Goal: Task Accomplishment & Management: Manage account settings

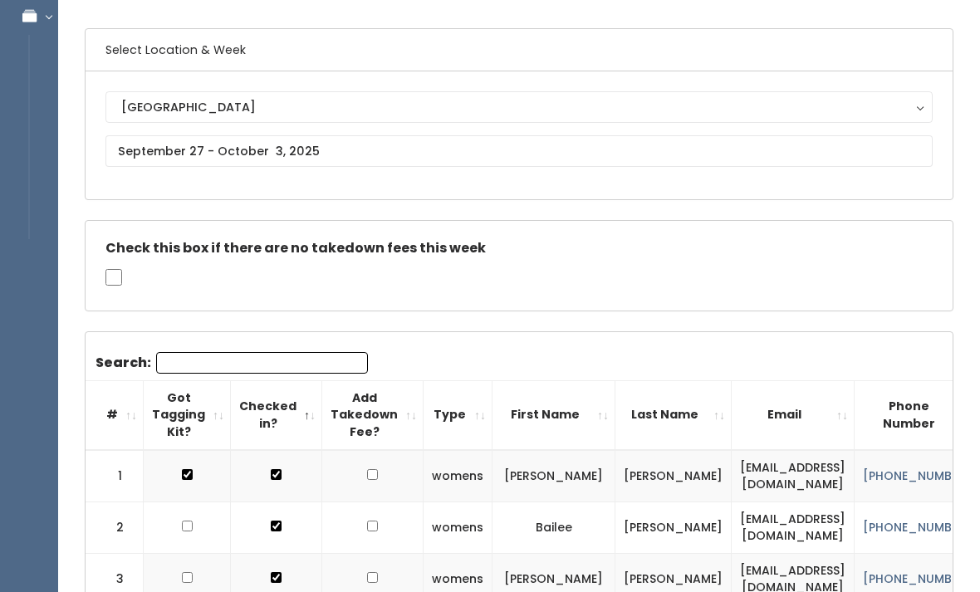
scroll to position [0, 61]
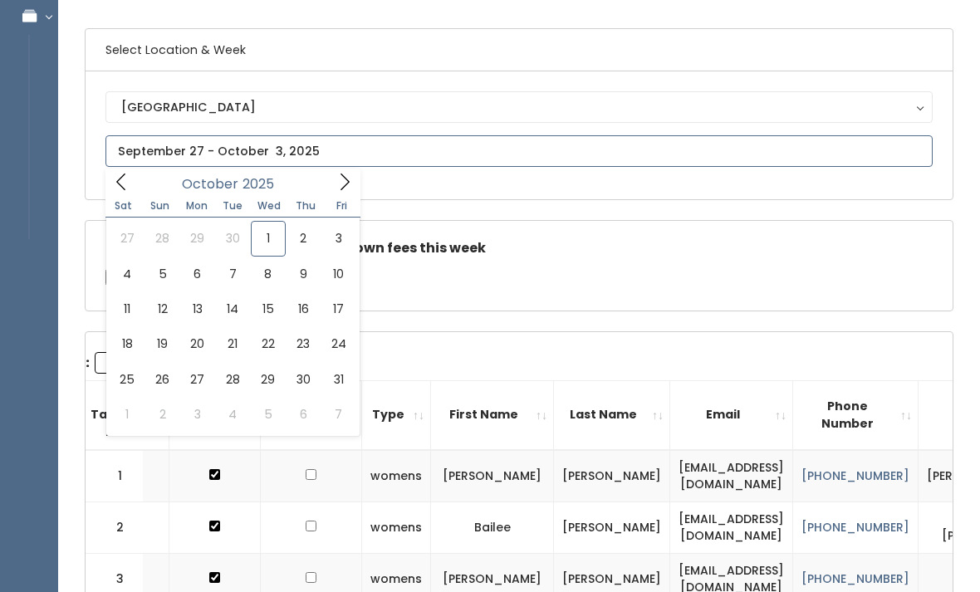
type input "[DATE] to [DATE]"
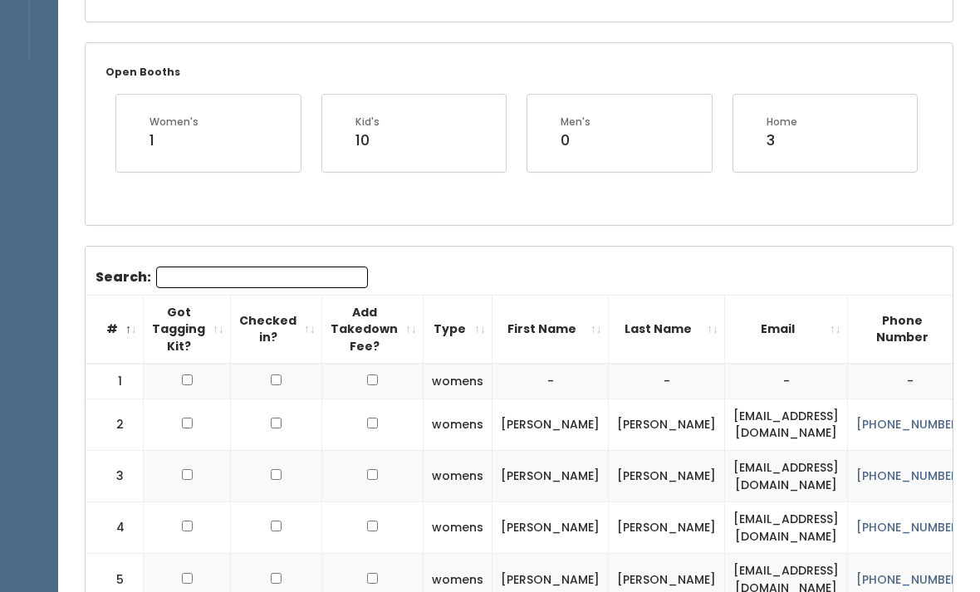
click at [227, 274] on input "Search:" at bounding box center [262, 278] width 212 height 22
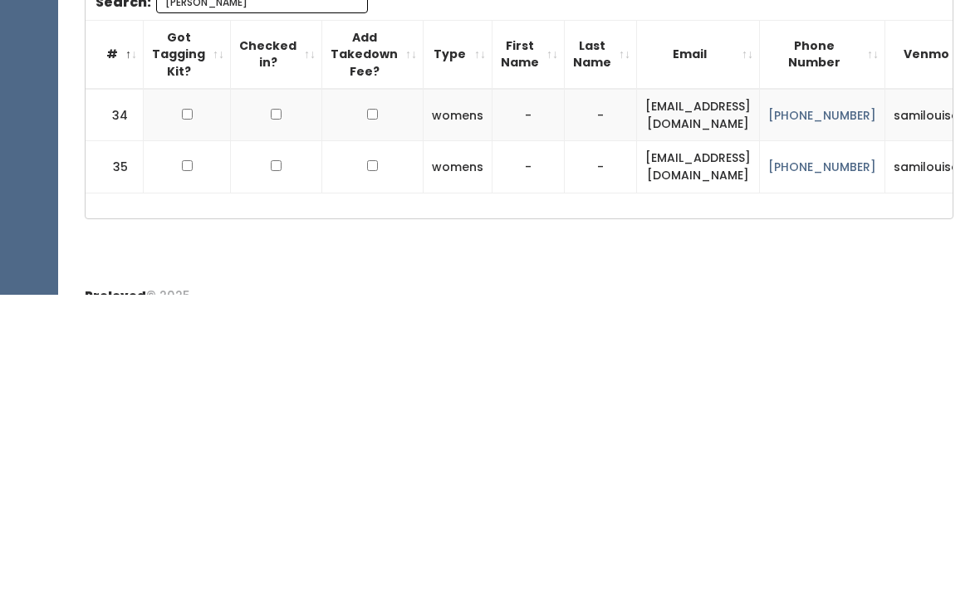
scroll to position [264, 0]
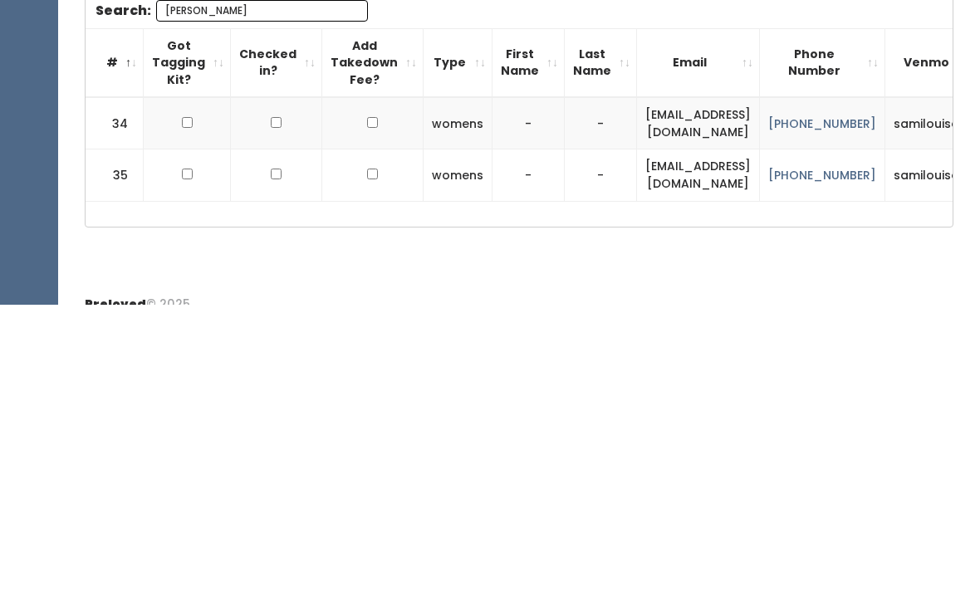
type input "Sam"
click at [183, 405] on input "checkbox" at bounding box center [187, 410] width 11 height 11
checkbox input "true"
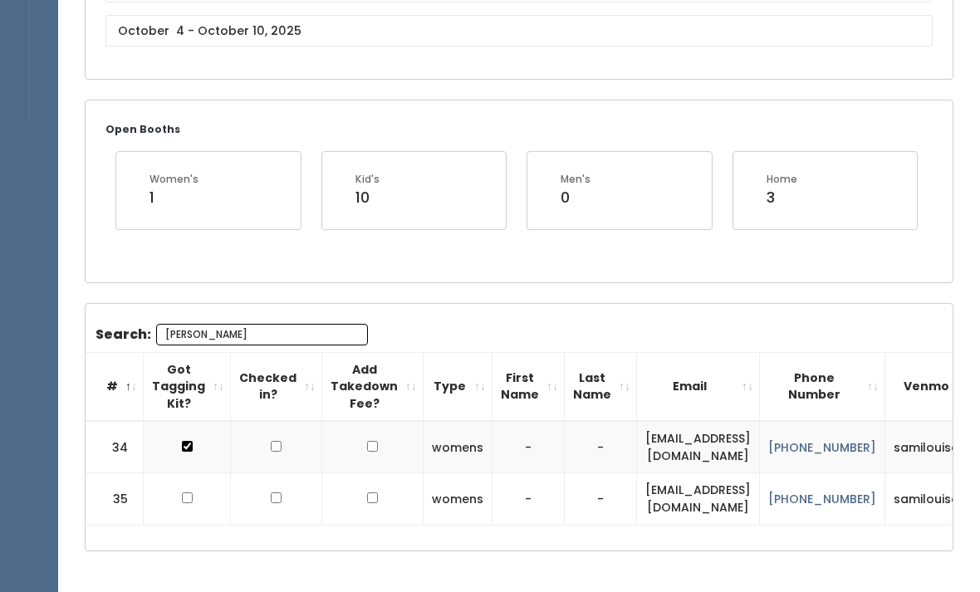
click at [179, 484] on td at bounding box center [187, 500] width 87 height 52
click at [175, 483] on td at bounding box center [187, 500] width 87 height 52
click at [186, 498] on input "checkbox" at bounding box center [187, 498] width 11 height 11
checkbox input "true"
